Goal: Information Seeking & Learning: Find specific fact

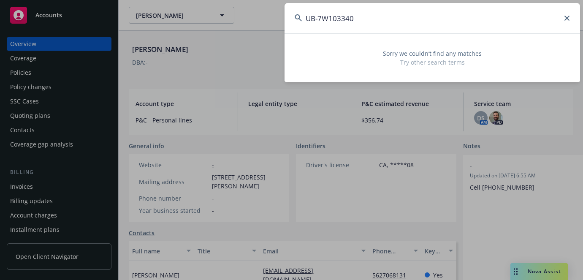
click at [152, 19] on div "UB-7W103340 Sorry we couldn’t find any matches Try other search terms" at bounding box center [291, 140] width 583 height 280
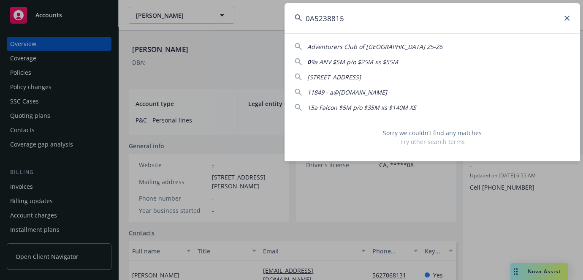
drag, startPoint x: 344, startPoint y: 18, endPoint x: 247, endPoint y: 18, distance: 97.5
click at [247, 18] on div "0A5238815 Adventurers Club of [GEOGRAPHIC_DATA] 25-26 0 9a ANV $5M p/o $25M xs …" at bounding box center [291, 140] width 583 height 280
click at [349, 24] on input "0A5238815" at bounding box center [431, 18] width 295 height 30
type input "0A5238815"
drag, startPoint x: 351, startPoint y: 19, endPoint x: 210, endPoint y: 7, distance: 141.8
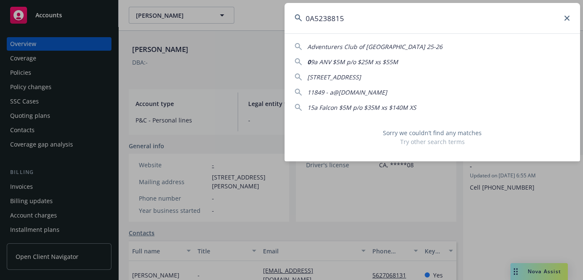
click at [221, 8] on div "0A5238815 Adventurers Club of [GEOGRAPHIC_DATA] 25-26 0 9a ANV $5M p/o $25M xs …" at bounding box center [291, 140] width 583 height 280
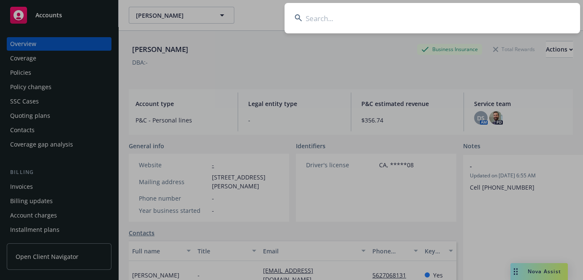
paste input "[PERSON_NAME]"
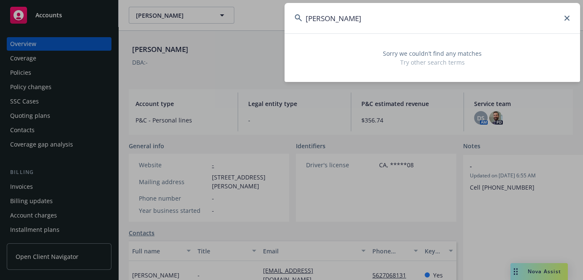
type input "[PERSON_NAME]"
drag, startPoint x: 412, startPoint y: 21, endPoint x: 184, endPoint y: 21, distance: 228.3
click at [188, 21] on div "[PERSON_NAME] Sorry we couldn’t find any matches Try other search terms" at bounding box center [291, 140] width 583 height 280
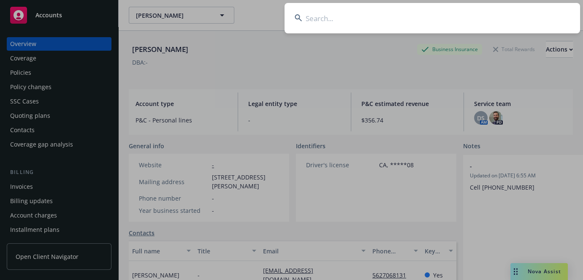
paste input "P4226E93005"
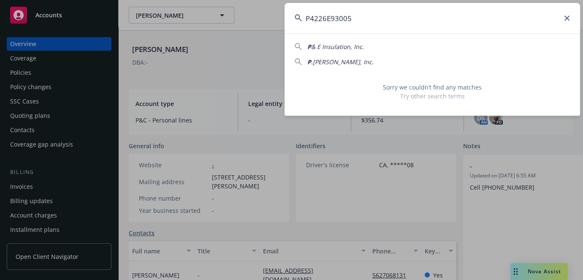
type input "P4226E93005"
drag, startPoint x: 402, startPoint y: 17, endPoint x: 55, endPoint y: 18, distance: 347.2
click at [90, 17] on div "P4226E93005 P & E Insulation, Inc. P .[PERSON_NAME], Inc. Sorry we couldn’t fin…" at bounding box center [291, 140] width 583 height 280
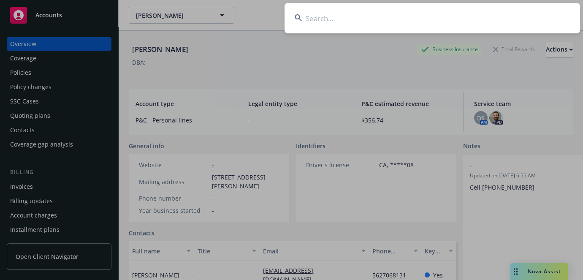
paste input "Gidcon L Yu"
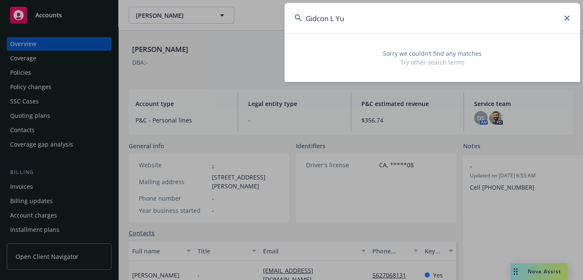
type input "Gidcon L Yu"
drag, startPoint x: 376, startPoint y: 27, endPoint x: 218, endPoint y: 19, distance: 158.9
click at [218, 19] on div "Gidcon [PERSON_NAME] Sorry we couldn’t find any matches Try other search terms" at bounding box center [291, 140] width 583 height 280
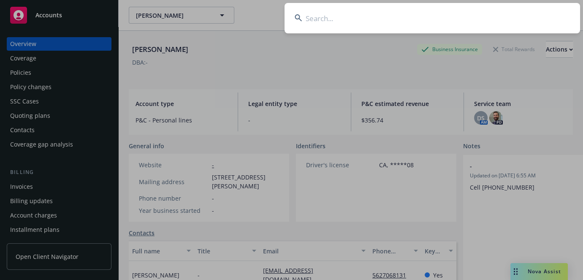
paste input "OA5214339"
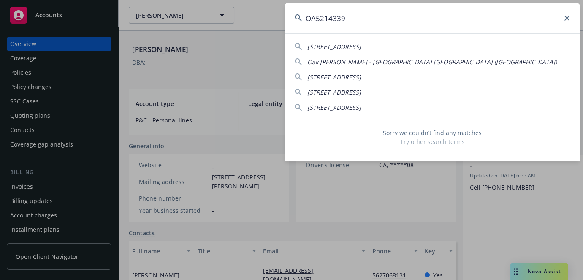
drag, startPoint x: 362, startPoint y: 22, endPoint x: 245, endPoint y: 22, distance: 116.4
click at [243, 22] on div "OA5214339 [STREET_ADDRESS] [GEOGRAPHIC_DATA][PERSON_NAME]) [STREET_ADDRESS] [ST…" at bounding box center [291, 140] width 583 height 280
type input "OA5214339"
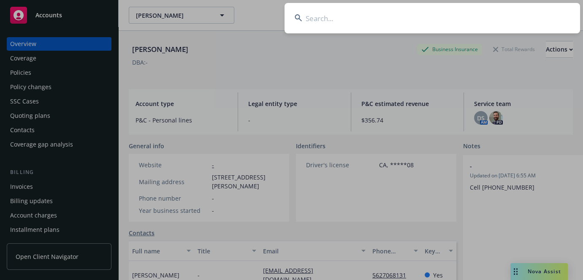
paste input "VSEQ311596"
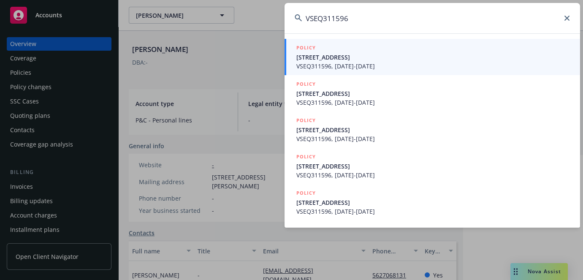
type input "VSEQ311596"
click at [335, 56] on span "[STREET_ADDRESS]" at bounding box center [432, 57] width 273 height 9
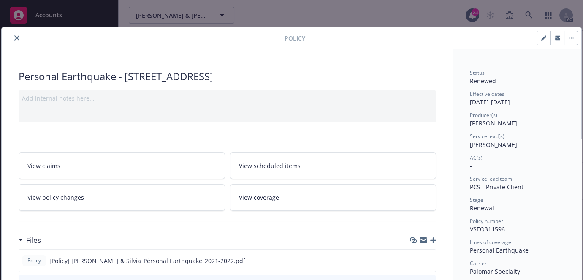
click at [17, 38] on icon "close" at bounding box center [16, 37] width 5 height 5
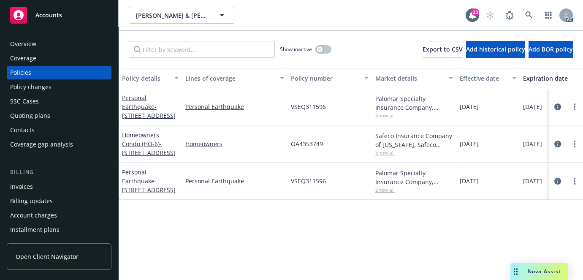
click at [27, 44] on div "Overview" at bounding box center [23, 44] width 26 height 14
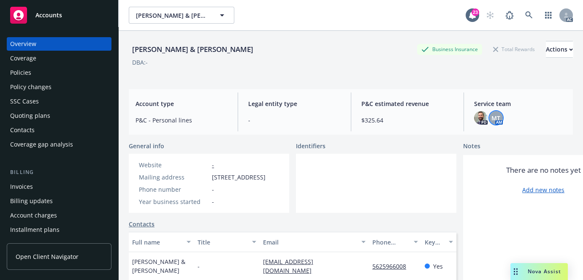
click at [491, 119] on span "MT" at bounding box center [495, 117] width 9 height 9
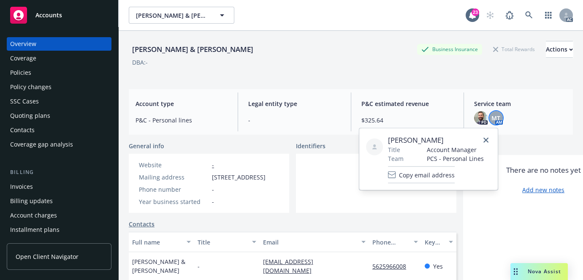
drag, startPoint x: 390, startPoint y: 138, endPoint x: 445, endPoint y: 134, distance: 54.6
click at [445, 134] on div "[PERSON_NAME] Title Account Manager Team PCS - Personal Lines Copy email address" at bounding box center [428, 159] width 138 height 62
copy span "[PERSON_NAME]"
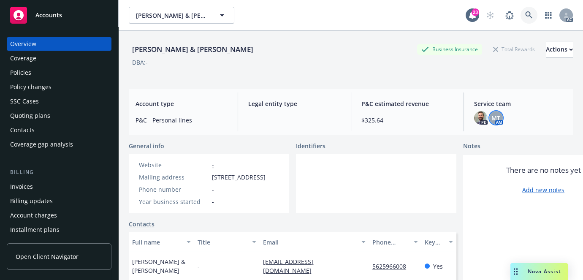
click at [525, 17] on icon at bounding box center [529, 15] width 8 height 8
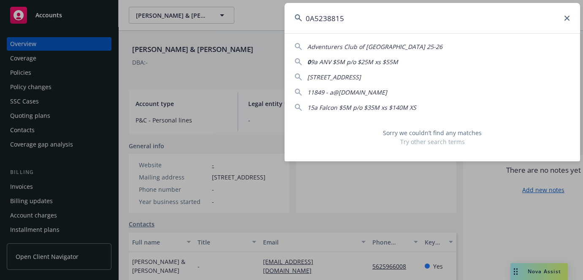
type input "0A5238815"
drag, startPoint x: 350, startPoint y: 15, endPoint x: 136, endPoint y: 7, distance: 214.1
click at [135, 10] on div "0A5238815 Adventurers Club of [GEOGRAPHIC_DATA] 25-26 0 9a ANV $5M p/o $25M xs …" at bounding box center [291, 140] width 583 height 280
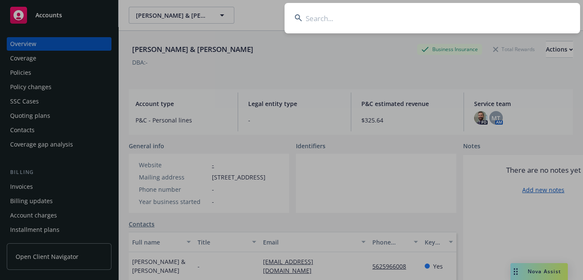
paste input "[PERSON_NAME]"
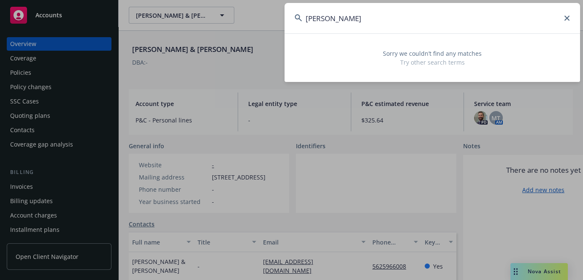
type input "[PERSON_NAME]"
drag, startPoint x: 396, startPoint y: 20, endPoint x: 228, endPoint y: 14, distance: 168.5
click at [228, 14] on div "[PERSON_NAME] Sorry we couldn’t find any matches Try other search terms" at bounding box center [291, 140] width 583 height 280
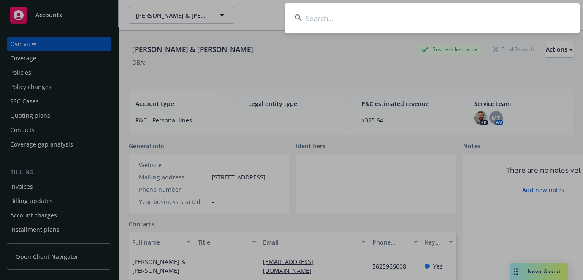
type input "0"
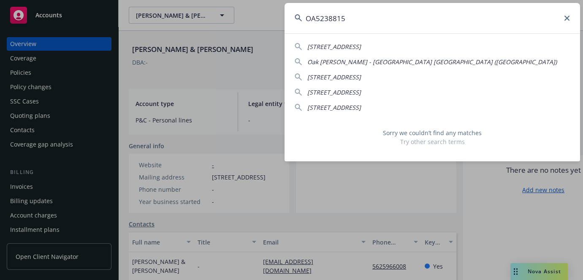
click at [155, 18] on div "OA5238815 [STREET_ADDRESS]-2623 [GEOGRAPHIC_DATA][PERSON_NAME]) [STREET_ADDRESS…" at bounding box center [291, 140] width 583 height 280
type input "OA5238815"
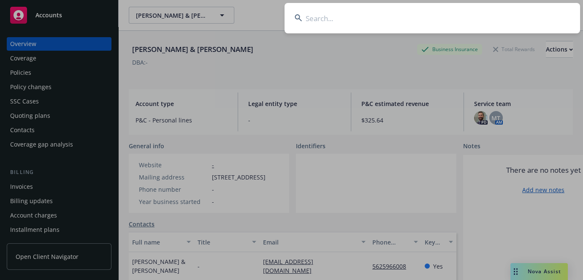
paste input "226E93005"
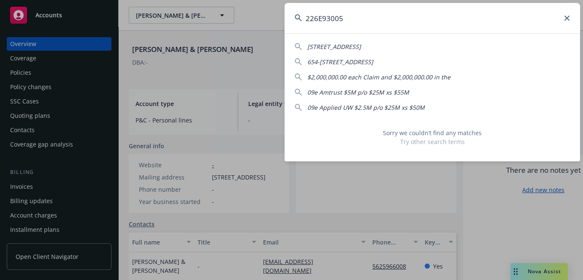
type input "226E93005"
drag, startPoint x: 350, startPoint y: 17, endPoint x: 181, endPoint y: 17, distance: 169.6
click at [181, 17] on div "226E93005 [STREET_ADDRESS]-2559 654-[STREET_ADDRESS] $2,000,000.00 each Claim a…" at bounding box center [291, 140] width 583 height 280
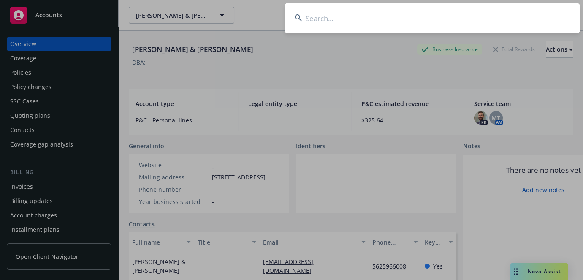
paste input "Gidcon L Yu"
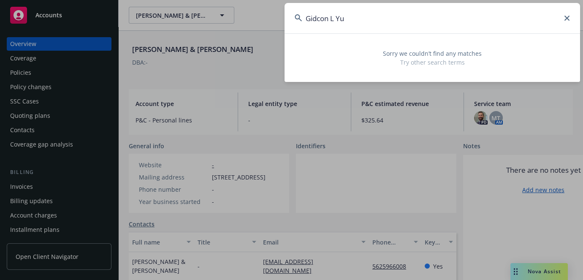
drag, startPoint x: 378, startPoint y: 14, endPoint x: 343, endPoint y: 14, distance: 35.4
click at [343, 14] on input "Gidcon L Yu" at bounding box center [431, 18] width 295 height 30
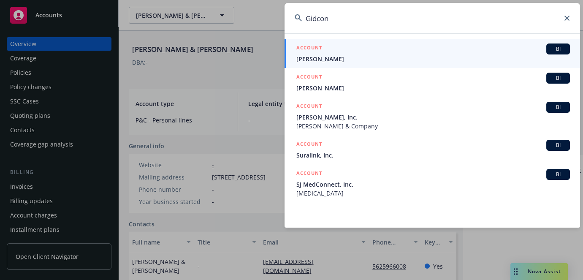
type input "Gidcon"
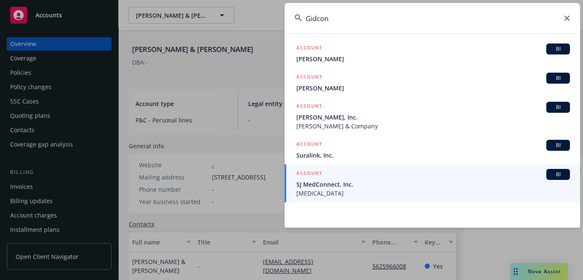
drag, startPoint x: 401, startPoint y: 23, endPoint x: 155, endPoint y: 42, distance: 246.7
click at [156, 42] on div "Gidcon ACCOUNT BI [PERSON_NAME] ACCOUNT BI [PERSON_NAME] ACCOUNT BI [PERSON_NAM…" at bounding box center [291, 140] width 583 height 280
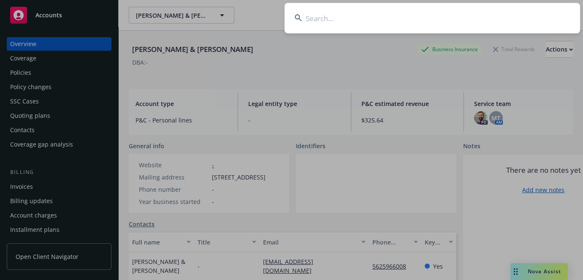
paste input "[PERSON_NAME]"
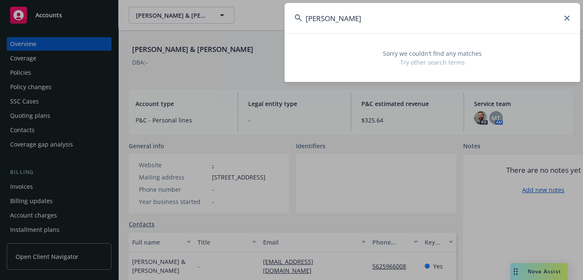
type input "[PERSON_NAME]"
